Goal: Communication & Community: Answer question/provide support

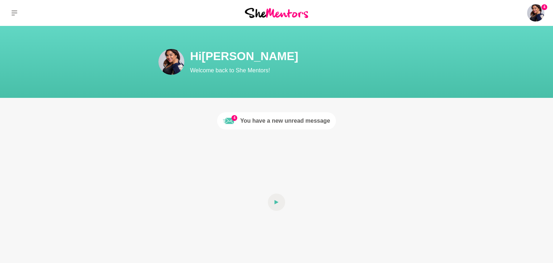
click at [295, 120] on div "You have a new unread message" at bounding box center [285, 121] width 90 height 9
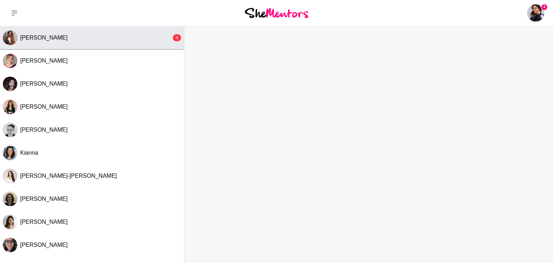
click at [40, 38] on span "[PERSON_NAME]" at bounding box center [44, 38] width 48 height 6
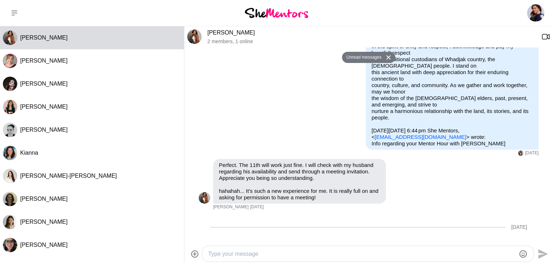
scroll to position [408, 0]
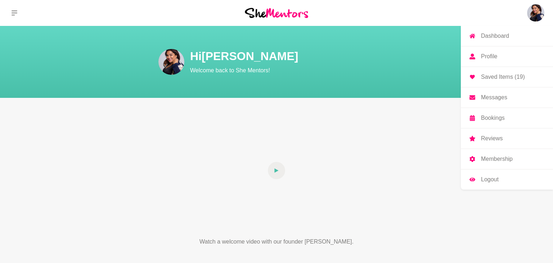
click at [497, 97] on p "Messages" at bounding box center [494, 98] width 26 height 6
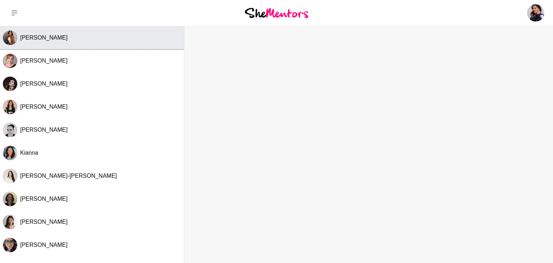
click at [64, 41] on span "[PERSON_NAME]" at bounding box center [44, 38] width 48 height 6
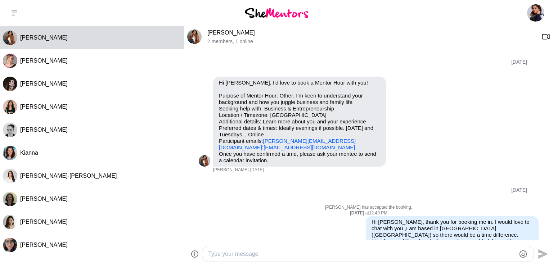
scroll to position [391, 0]
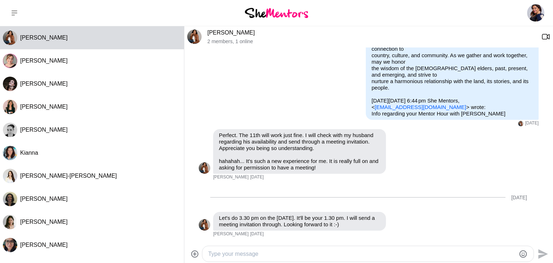
click at [255, 32] on link "[PERSON_NAME]" at bounding box center [231, 33] width 48 height 6
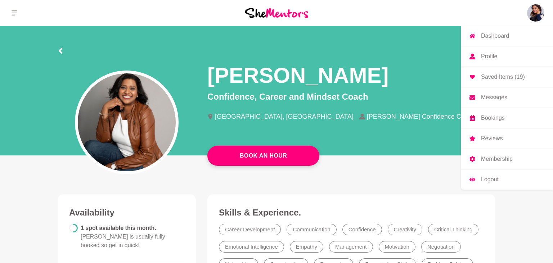
click at [489, 98] on p "Messages" at bounding box center [494, 98] width 26 height 6
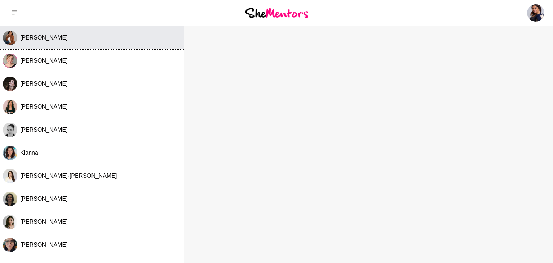
click at [39, 41] on span "[PERSON_NAME]" at bounding box center [44, 38] width 48 height 6
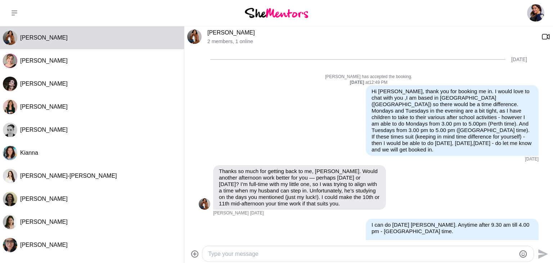
scroll to position [111, 0]
